Goal: Task Accomplishment & Management: Manage account settings

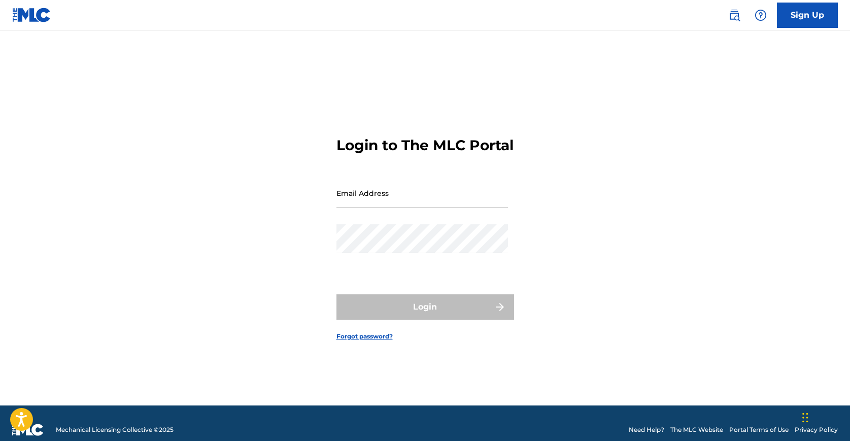
click at [410, 208] on input "Email Address" at bounding box center [423, 193] width 172 height 29
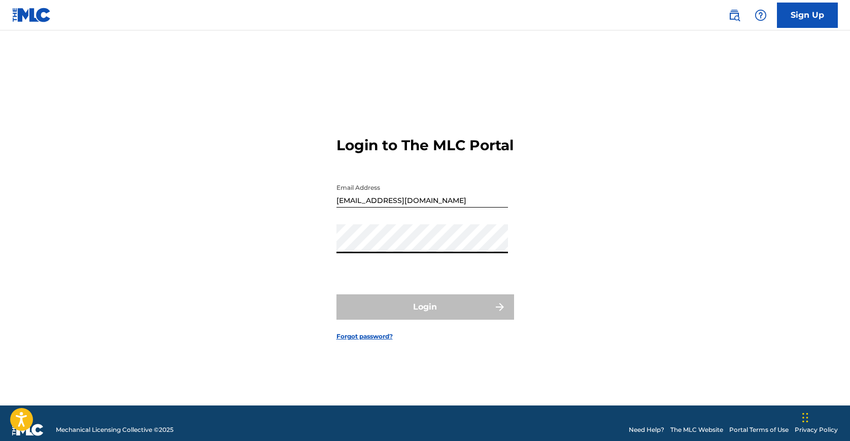
type input "[EMAIL_ADDRESS][DOMAIN_NAME]"
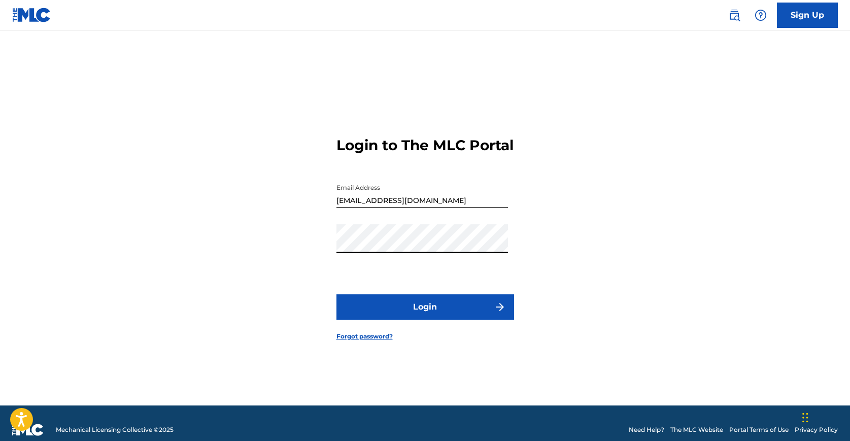
click at [417, 315] on button "Login" at bounding box center [426, 307] width 178 height 25
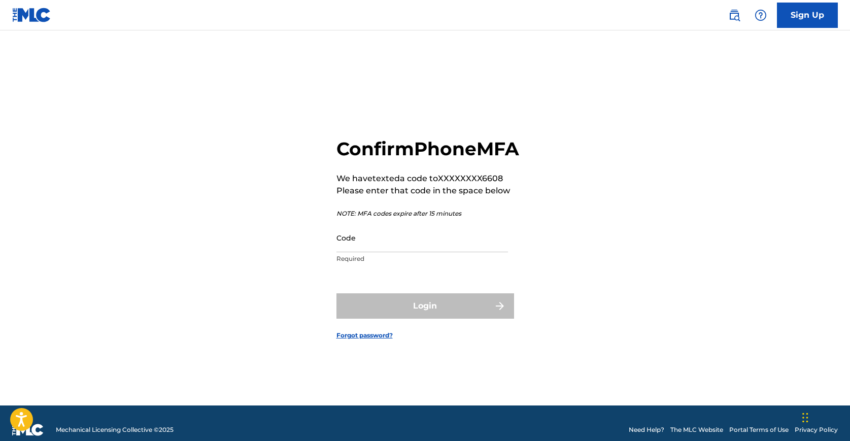
click at [416, 252] on input "Code" at bounding box center [423, 237] width 172 height 29
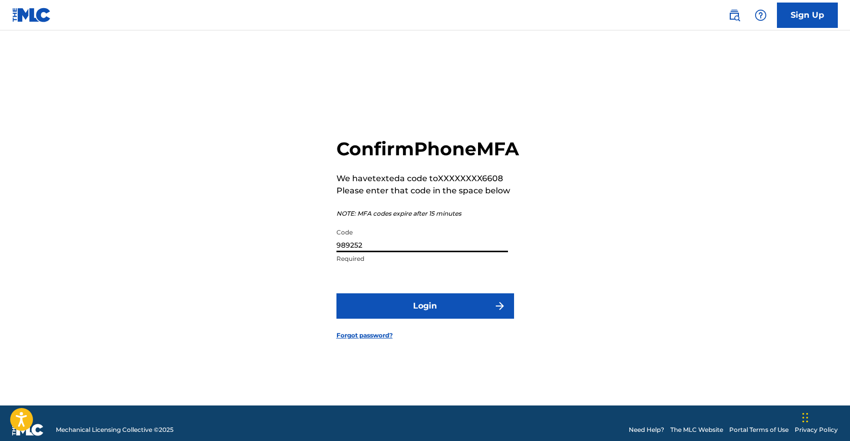
type input "989252"
click at [446, 313] on button "Login" at bounding box center [426, 305] width 178 height 25
